Goal: Information Seeking & Learning: Learn about a topic

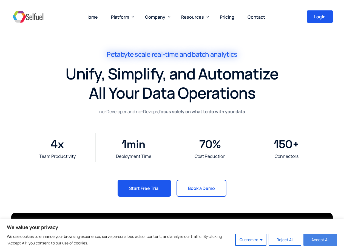
click at [311, 242] on button "Accept All" at bounding box center [321, 240] width 34 height 12
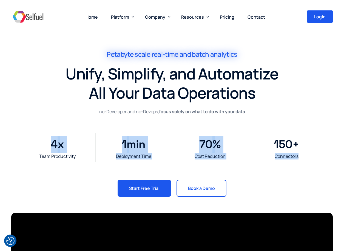
drag, startPoint x: 308, startPoint y: 155, endPoint x: 33, endPoint y: 146, distance: 274.9
click at [33, 146] on div "Team Productivity 4 x Deployment Time 1 min Cost Reduction 70 % Connectors 150 +" at bounding box center [172, 147] width 306 height 29
click at [323, 157] on div "Connectors 150 +" at bounding box center [286, 147] width 76 height 29
click at [306, 159] on div "Connectors" at bounding box center [286, 156] width 71 height 6
drag, startPoint x: 302, startPoint y: 159, endPoint x: 32, endPoint y: 158, distance: 270.4
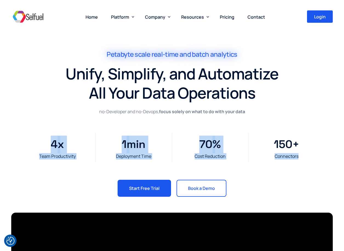
click at [32, 158] on div "Team Productivity 4 x Deployment Time 1 min Cost Reduction 70 % Connectors 150 +" at bounding box center [172, 147] width 306 height 29
drag, startPoint x: 32, startPoint y: 158, endPoint x: 99, endPoint y: 123, distance: 75.7
click at [99, 123] on div "Team Productivity 4 x Deployment Time 1 min Cost Reduction 70 % Connectors 150 +" at bounding box center [172, 147] width 327 height 64
drag, startPoint x: 302, startPoint y: 158, endPoint x: 35, endPoint y: 158, distance: 267.9
click at [35, 158] on div "Team Productivity 4 x Deployment Time 1 min Cost Reduction 70 % Connectors 150 +" at bounding box center [172, 147] width 306 height 29
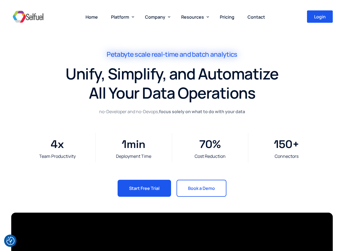
click at [127, 61] on div "Petabyte scale real-time and batch analytics" at bounding box center [172, 57] width 219 height 14
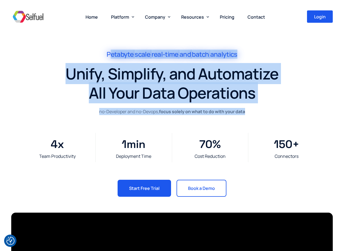
drag, startPoint x: 110, startPoint y: 56, endPoint x: 248, endPoint y: 112, distance: 148.6
click at [248, 112] on div "Petabyte scale real-time and batch analytics Unify, Simplify, and Automatize Al…" at bounding box center [172, 127] width 327 height 166
drag, startPoint x: 248, startPoint y: 112, endPoint x: 57, endPoint y: 49, distance: 201.2
click at [57, 49] on div "Petabyte scale real-time and batch analytics Unify, Simplify, and Automatize Al…" at bounding box center [172, 127] width 327 height 166
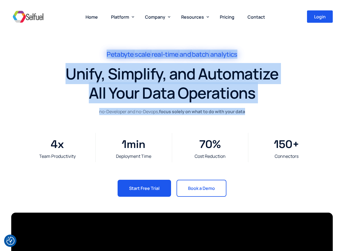
drag, startPoint x: 57, startPoint y: 49, endPoint x: 126, endPoint y: 49, distance: 68.8
click at [126, 49] on div "Petabyte scale real-time and batch analytics Unify, Simplify, and Automatize Al…" at bounding box center [172, 127] width 327 height 166
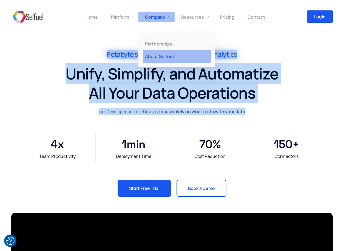
click at [161, 55] on span "About Selfuel" at bounding box center [159, 56] width 29 height 6
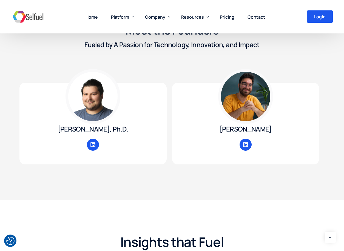
scroll to position [705, 0]
click at [93, 147] on icon at bounding box center [92, 145] width 5 height 5
click at [246, 145] on icon at bounding box center [246, 145] width 4 height 4
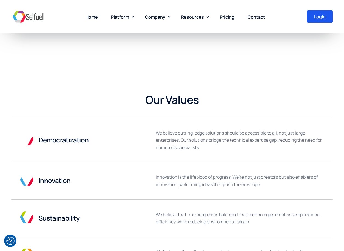
scroll to position [0, 0]
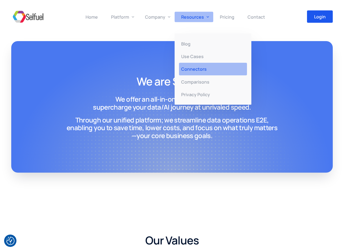
click at [187, 71] on span "Connectors" at bounding box center [194, 69] width 26 height 6
